Goal: Check status

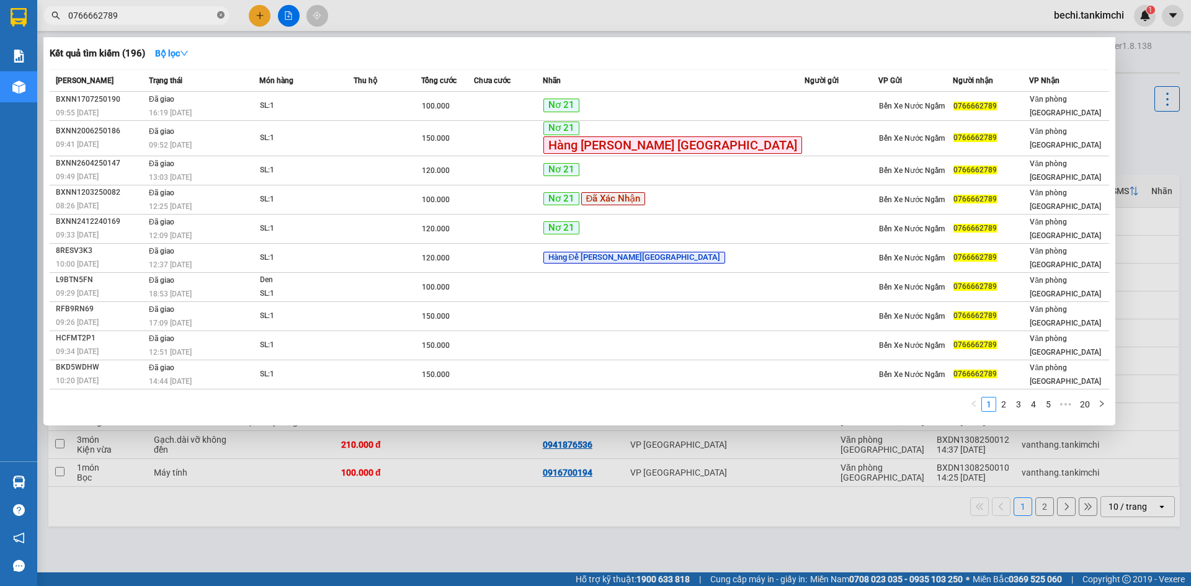
click at [220, 17] on span "0766662789" at bounding box center [136, 15] width 186 height 19
click at [219, 15] on icon "close-circle" at bounding box center [220, 14] width 7 height 7
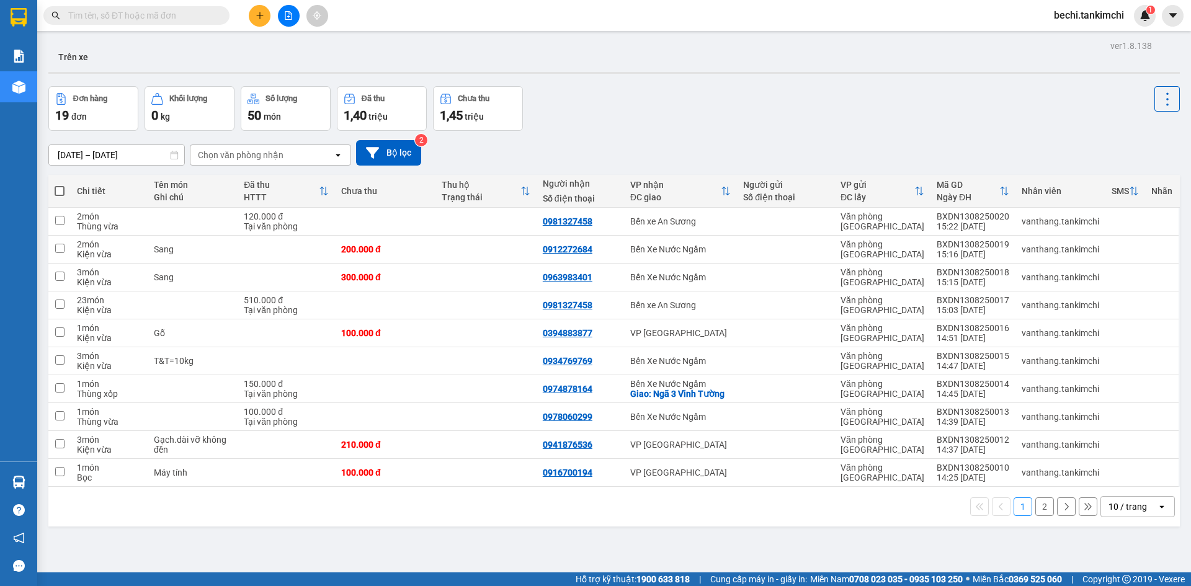
paste input "0968318335"
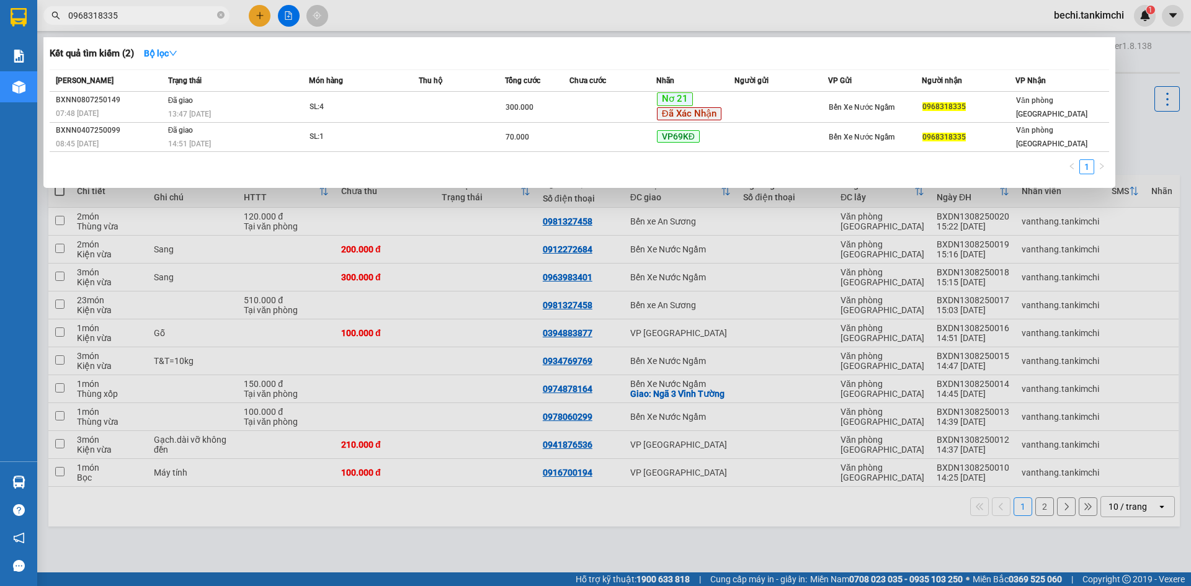
type input "0968318335"
click at [221, 16] on icon "close-circle" at bounding box center [220, 14] width 7 height 7
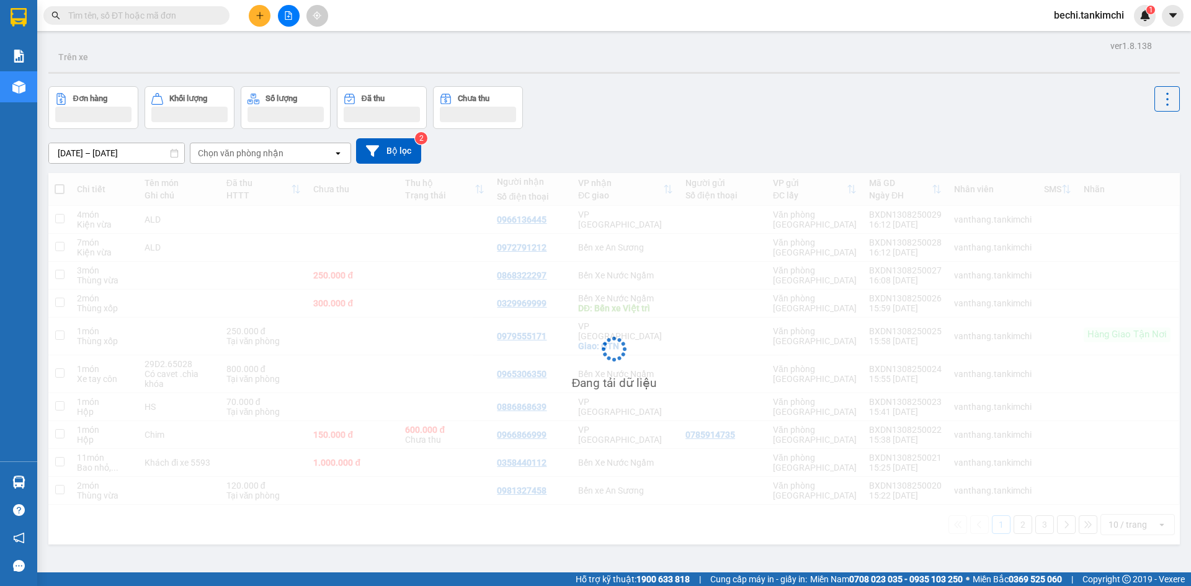
click at [144, 20] on input "text" at bounding box center [141, 16] width 146 height 14
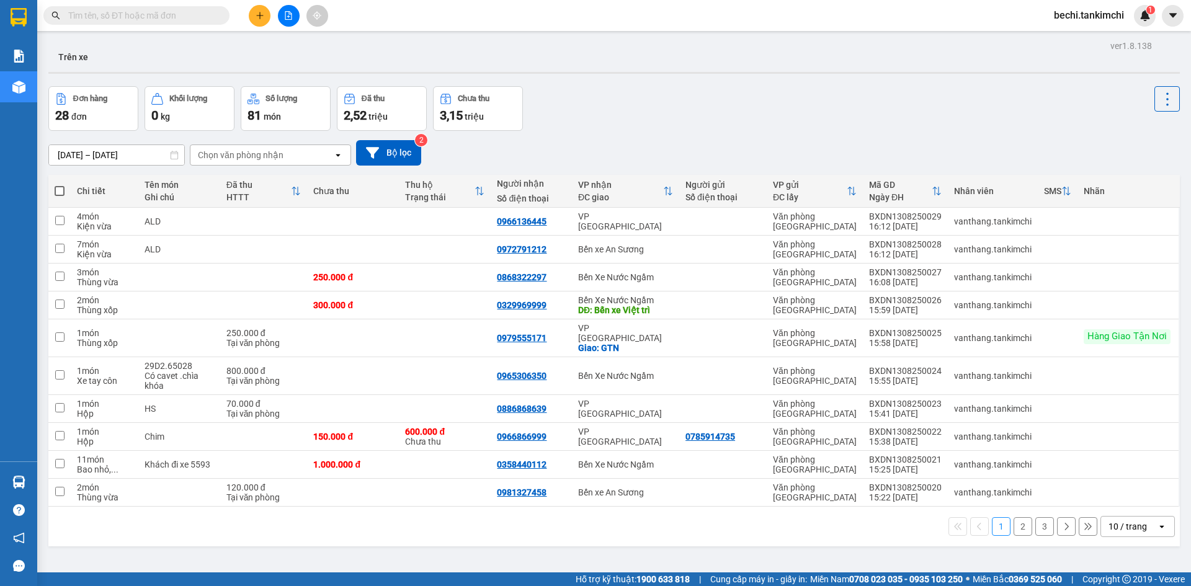
paste input "0968318335"
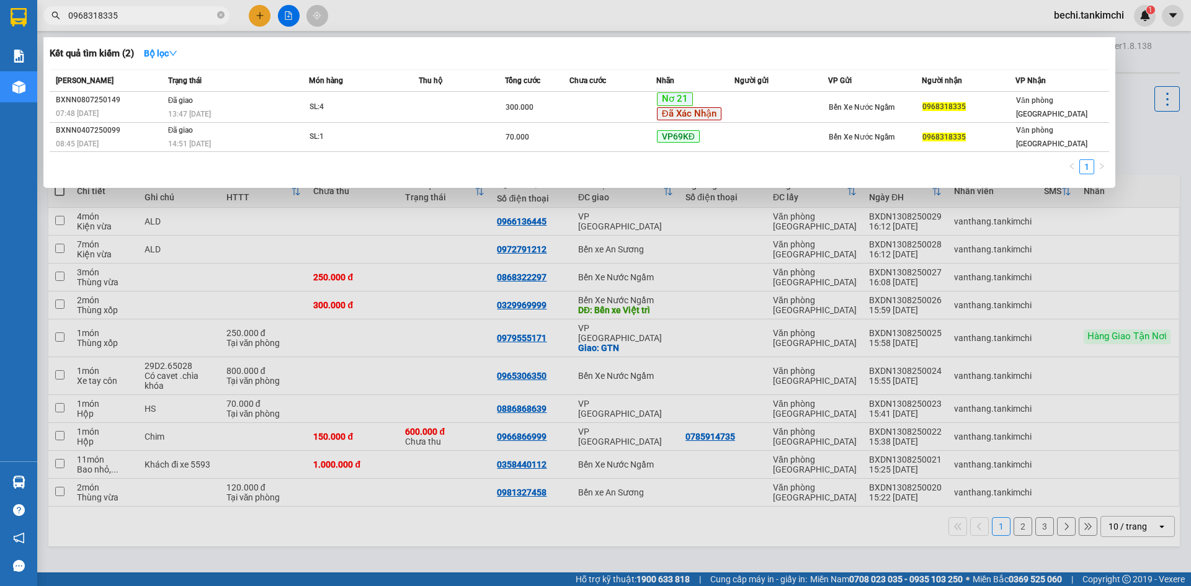
type input "0968318335"
click at [1153, 184] on div at bounding box center [595, 293] width 1191 height 586
click at [222, 12] on icon "close-circle" at bounding box center [220, 14] width 7 height 7
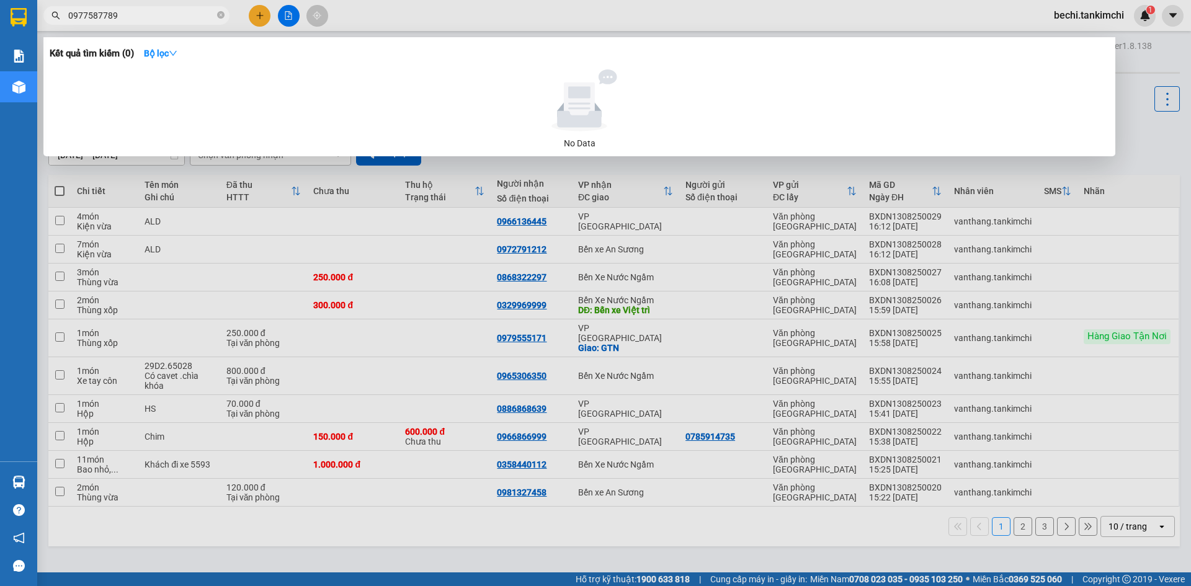
click at [100, 14] on input "0977587789" at bounding box center [141, 16] width 146 height 14
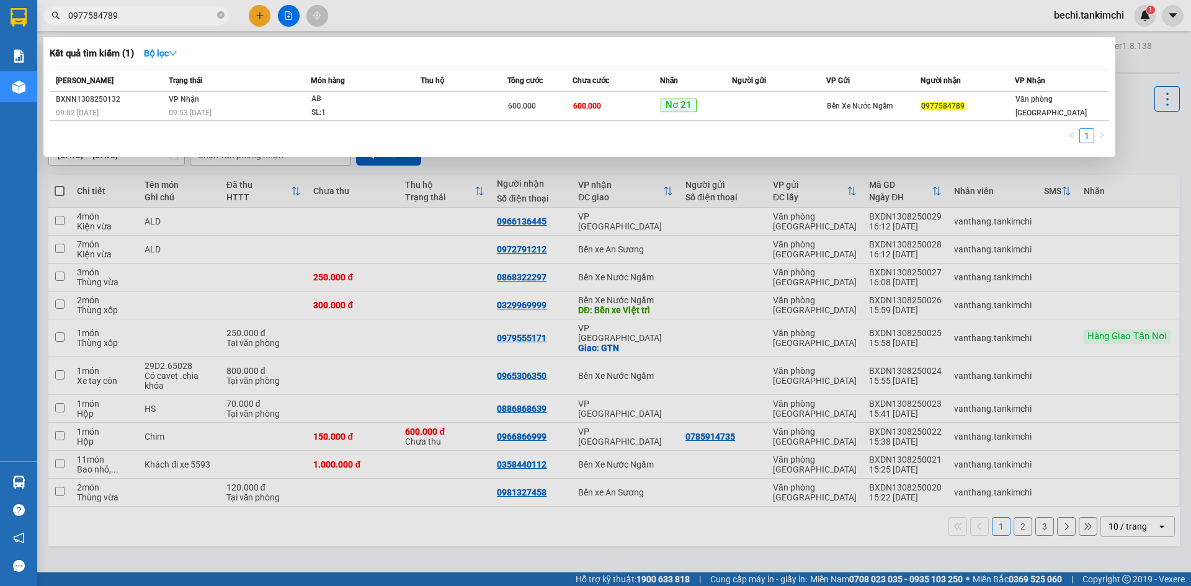
type input "0977584789"
click at [1149, 154] on div at bounding box center [595, 293] width 1191 height 586
